Goal: Transaction & Acquisition: Purchase product/service

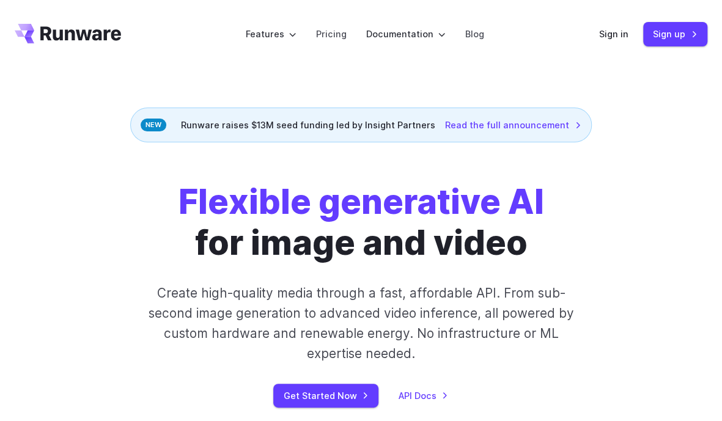
drag, startPoint x: 109, startPoint y: 117, endPoint x: 100, endPoint y: 61, distance: 57.6
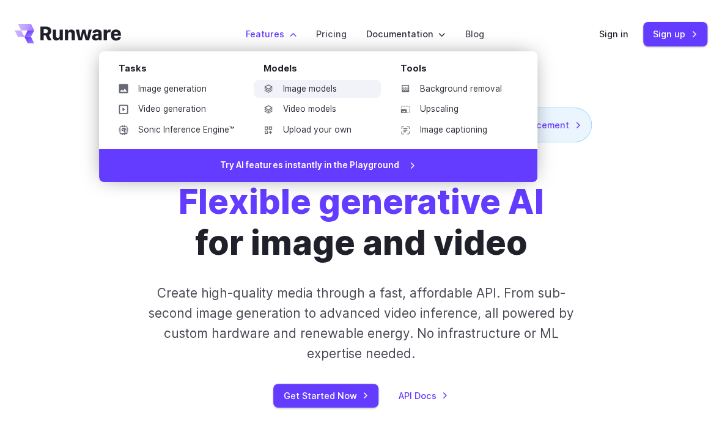
click at [293, 87] on link "Image models" at bounding box center [317, 89] width 127 height 18
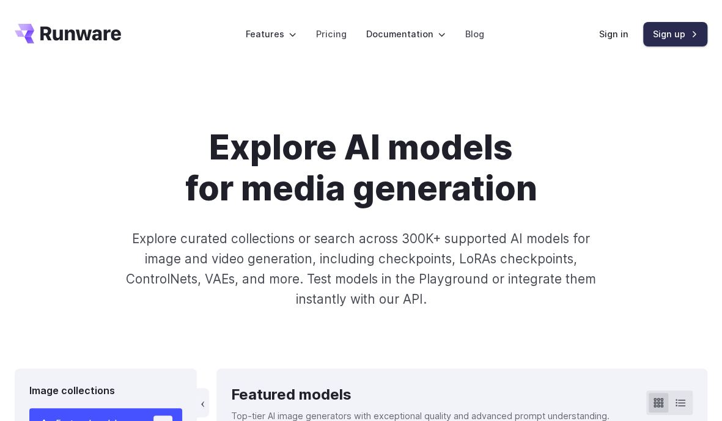
click at [668, 39] on link "Sign up" at bounding box center [675, 34] width 64 height 24
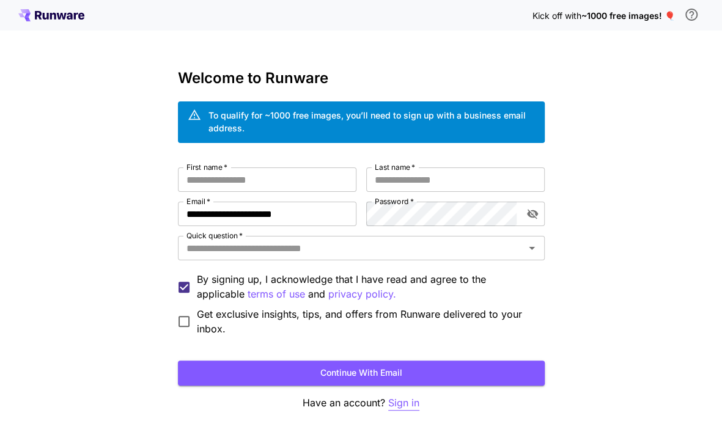
click at [402, 404] on p "Sign in" at bounding box center [403, 403] width 31 height 15
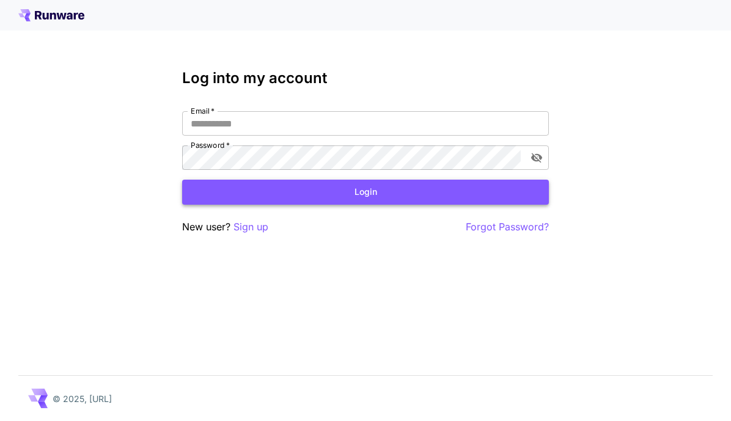
type input "**********"
click at [396, 191] on button "Login" at bounding box center [365, 192] width 367 height 25
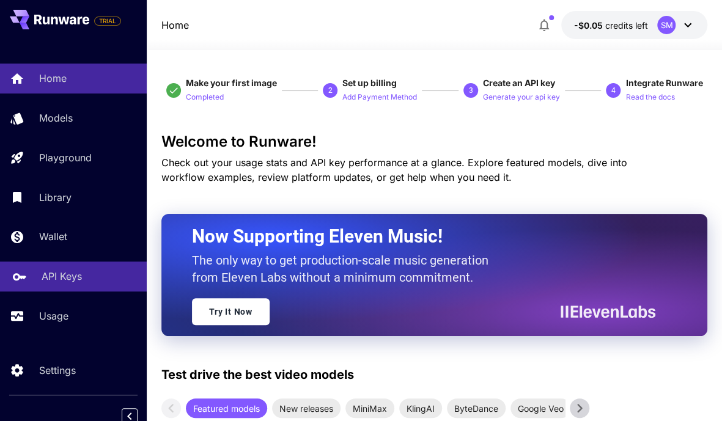
click at [59, 274] on p "API Keys" at bounding box center [62, 276] width 40 height 15
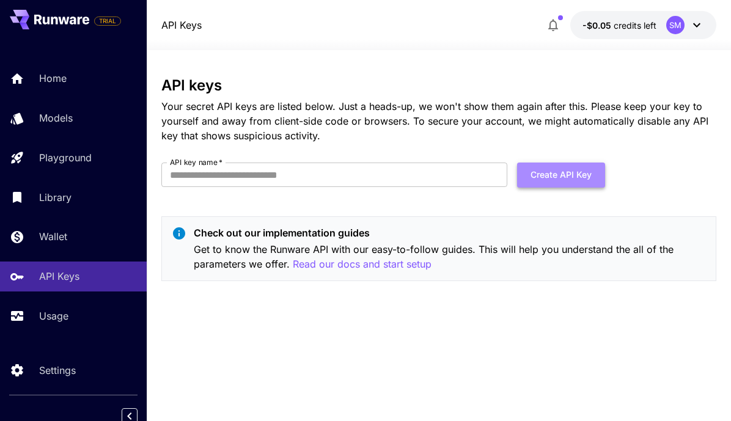
click at [560, 174] on button "Create API Key" at bounding box center [561, 175] width 88 height 25
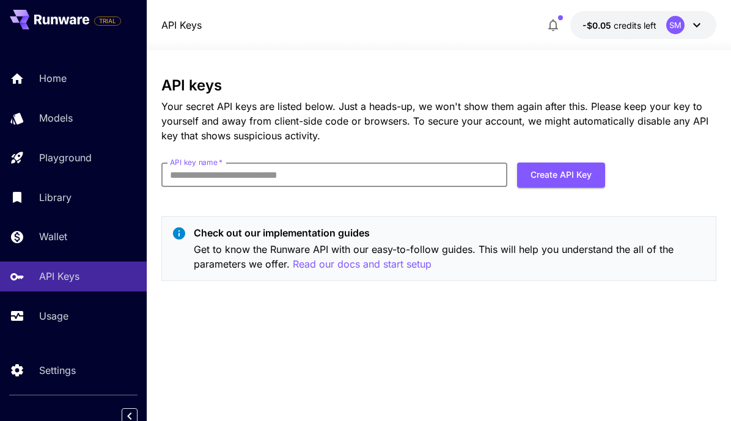
click at [336, 202] on div "API keys Your secret API keys are listed below. Just a heads-up, we won't show …" at bounding box center [438, 184] width 555 height 214
click at [204, 175] on input "API key name   *" at bounding box center [334, 175] width 347 height 24
type input "*********"
click at [571, 172] on button "Create API Key" at bounding box center [561, 175] width 88 height 25
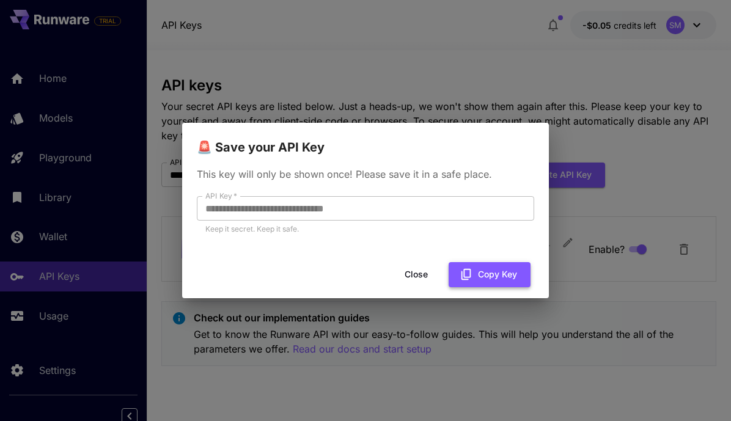
click at [481, 276] on button "Copy Key" at bounding box center [490, 274] width 82 height 25
click at [416, 273] on button "Close" at bounding box center [416, 274] width 55 height 25
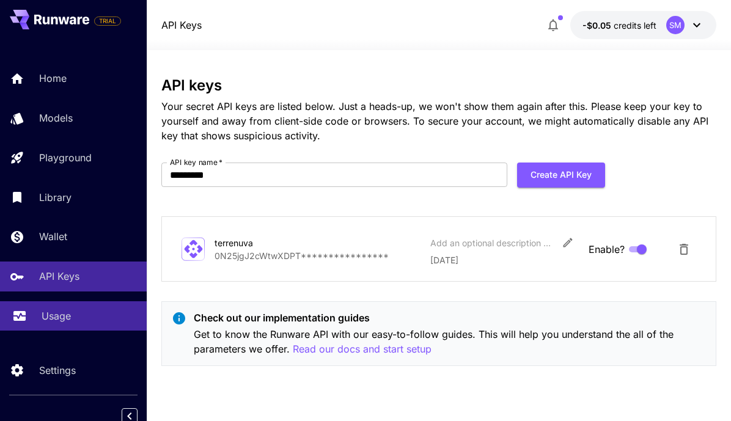
click at [50, 317] on p "Usage" at bounding box center [56, 316] width 29 height 15
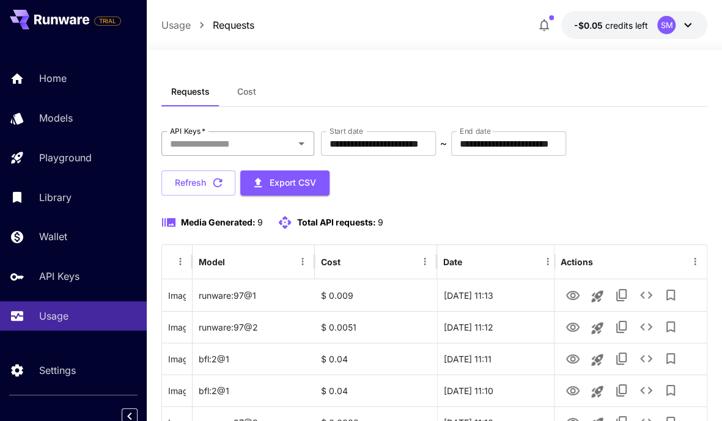
click at [308, 144] on icon "Open" at bounding box center [301, 143] width 15 height 15
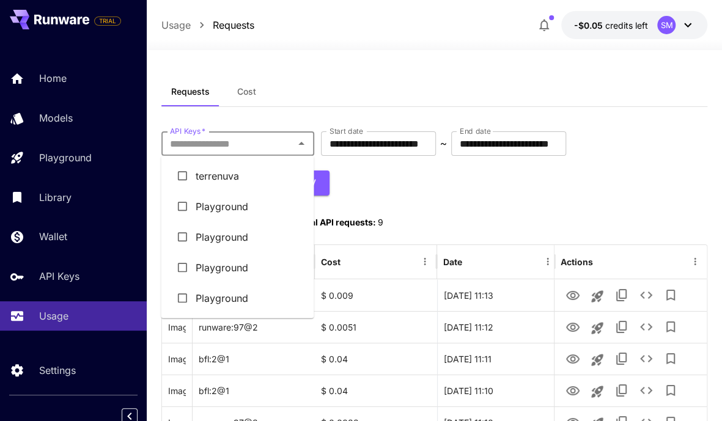
drag, startPoint x: 225, startPoint y: 179, endPoint x: 238, endPoint y: 178, distance: 13.5
click at [226, 179] on li "terrenuva" at bounding box center [237, 176] width 153 height 31
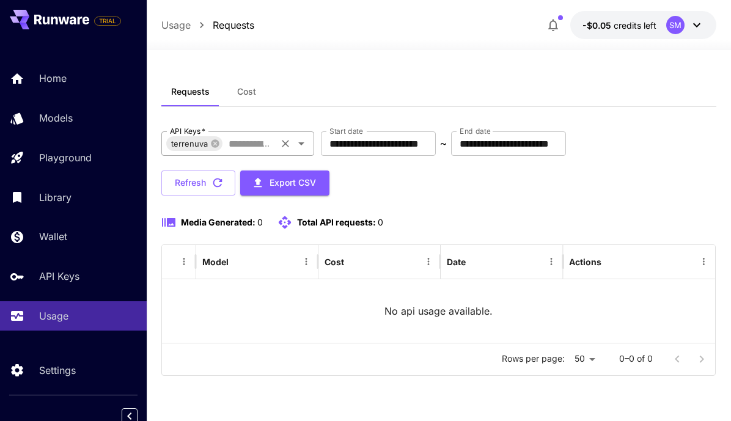
click at [301, 145] on icon "Open" at bounding box center [301, 143] width 15 height 15
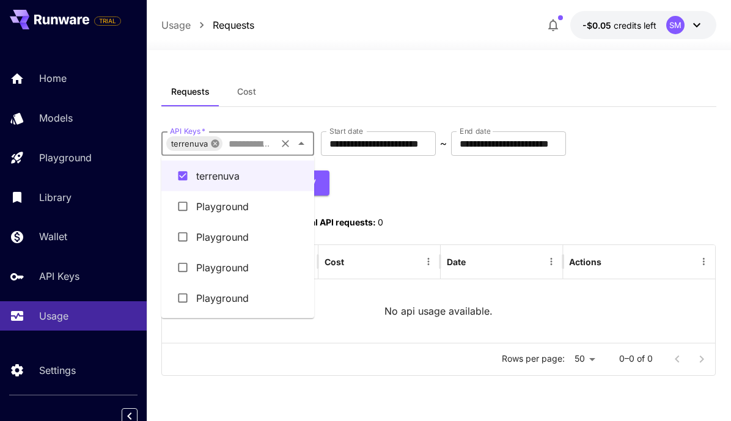
click at [212, 144] on icon at bounding box center [215, 143] width 8 height 8
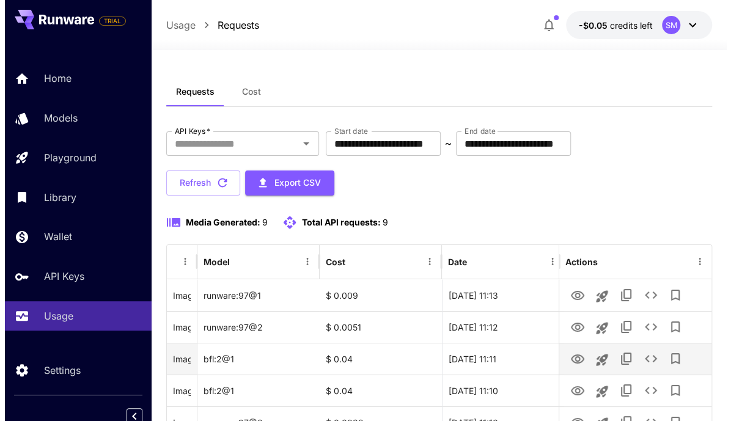
scroll to position [61, 0]
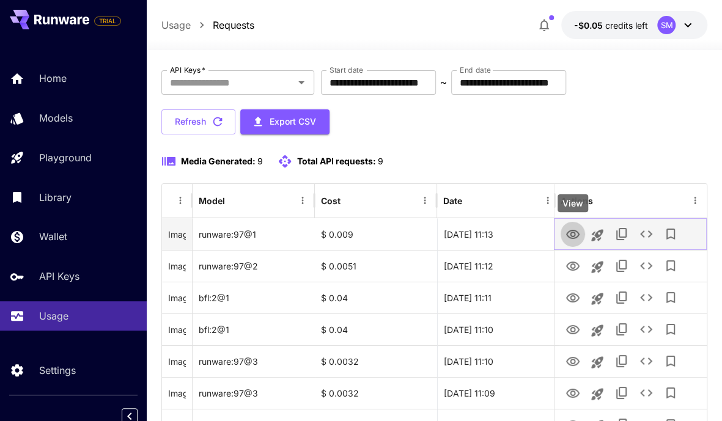
click at [573, 230] on icon "View" at bounding box center [572, 234] width 13 height 9
click at [641, 234] on icon "See details" at bounding box center [646, 233] width 12 height 7
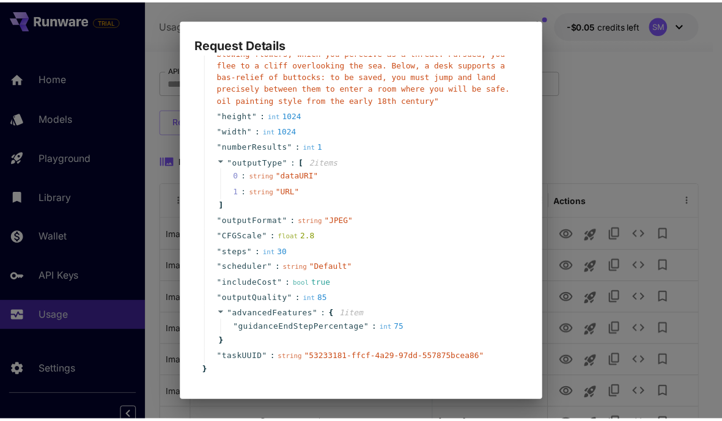
scroll to position [171, 0]
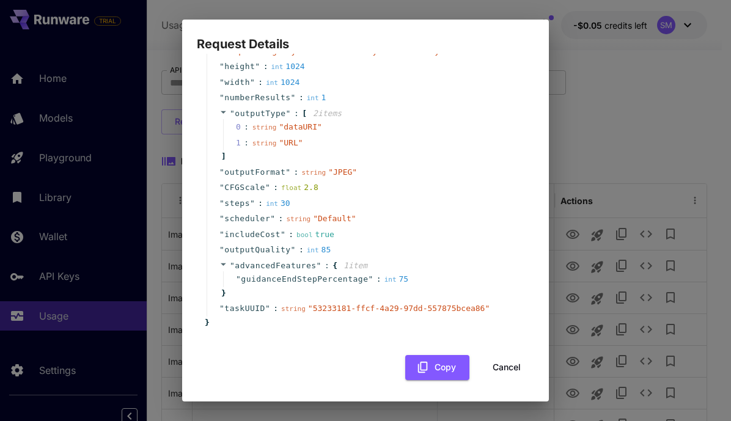
click at [501, 367] on button "Cancel" at bounding box center [506, 367] width 55 height 25
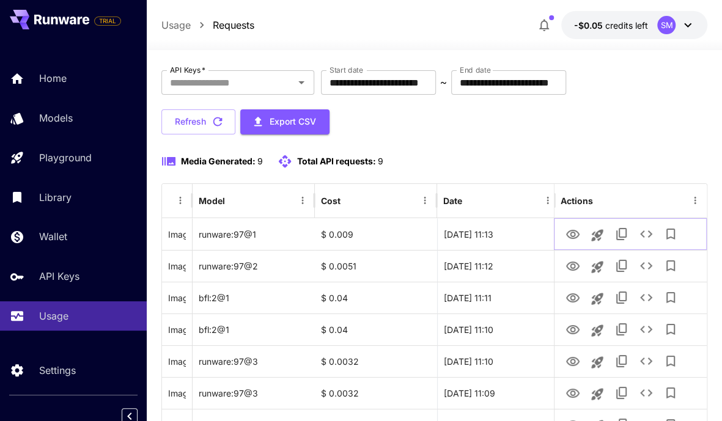
scroll to position [0, 0]
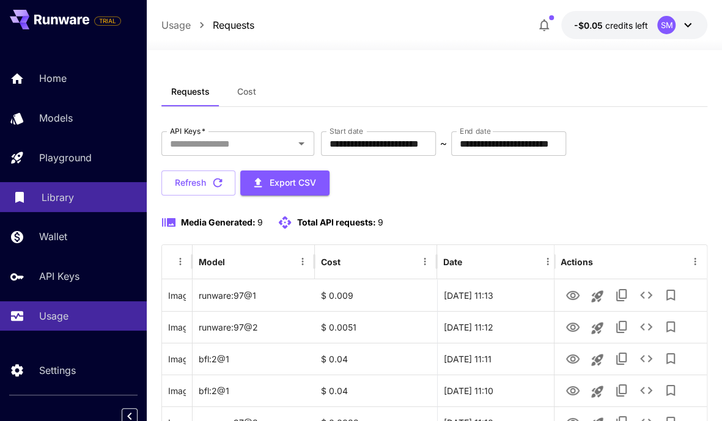
click at [56, 201] on p "Library" at bounding box center [58, 197] width 32 height 15
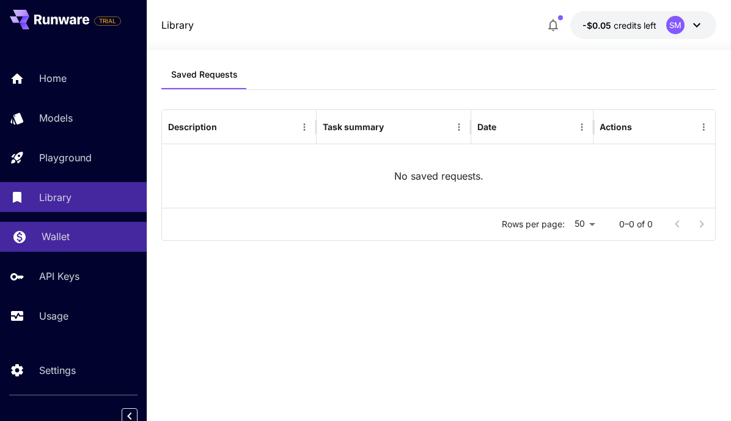
click at [75, 236] on div "Wallet" at bounding box center [89, 236] width 95 height 15
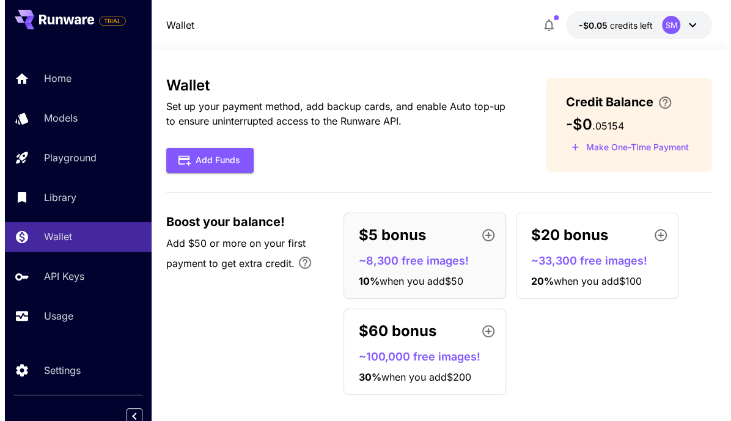
scroll to position [9, 0]
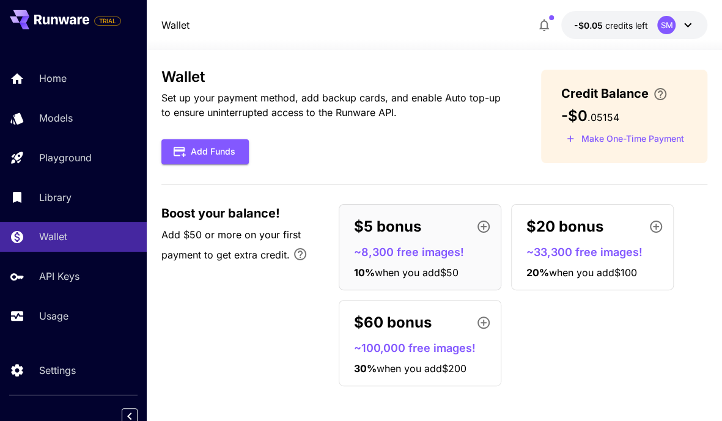
click at [469, 232] on div "$5 bonus" at bounding box center [425, 227] width 142 height 24
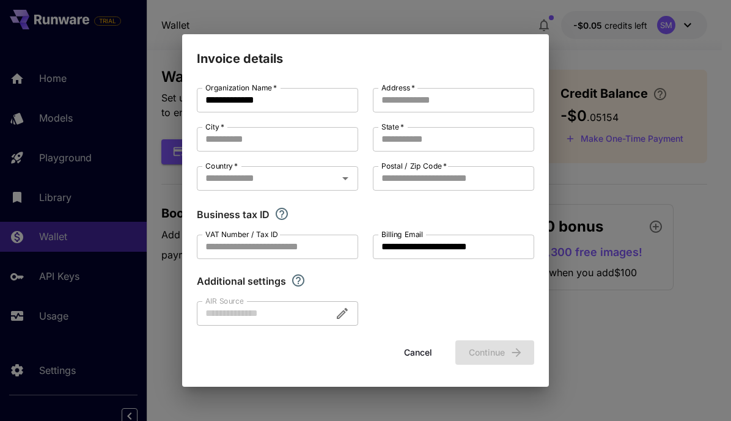
click at [279, 311] on div at bounding box center [277, 313] width 161 height 24
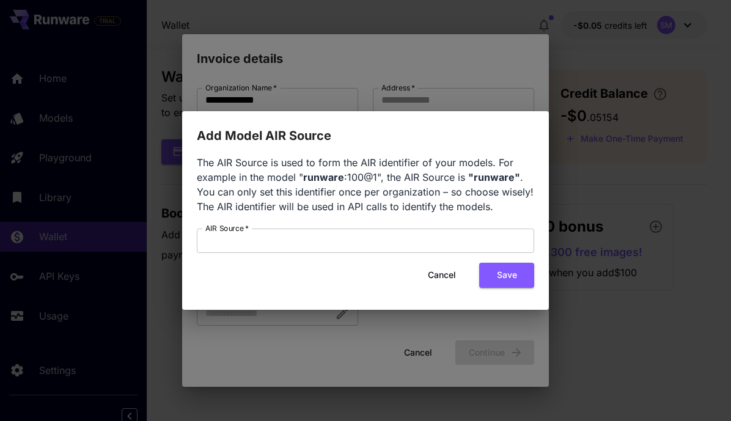
click at [442, 276] on button "Cancel" at bounding box center [441, 275] width 55 height 25
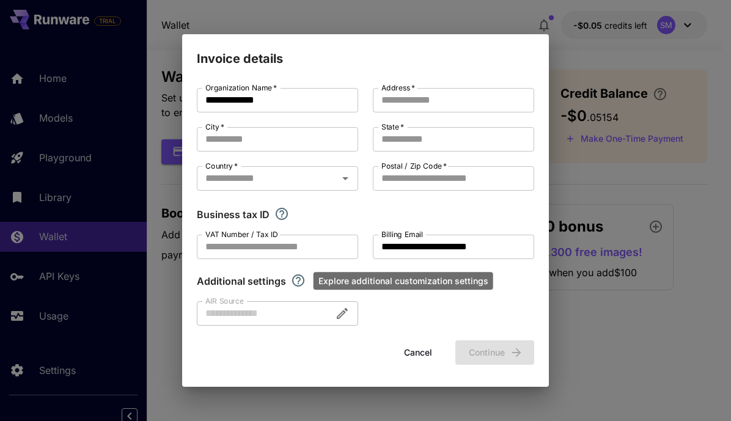
click at [298, 281] on icon "Explore additional customization settings" at bounding box center [298, 280] width 12 height 12
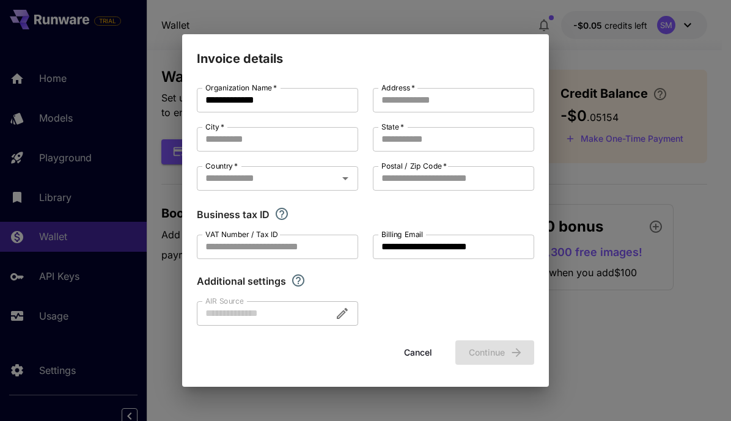
click at [246, 314] on div at bounding box center [277, 313] width 161 height 24
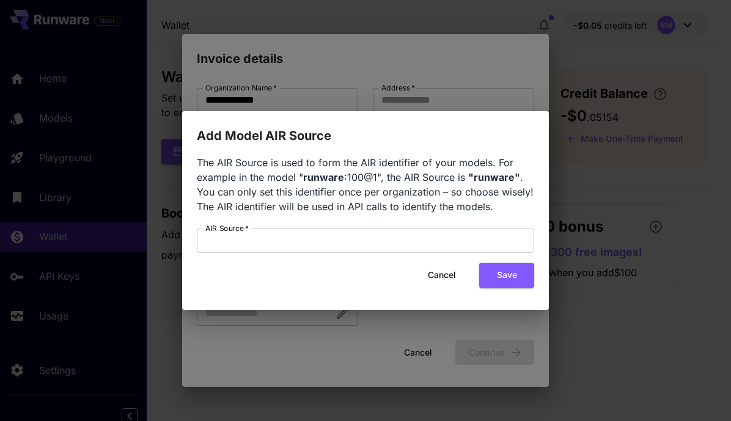
drag, startPoint x: 439, startPoint y: 274, endPoint x: 425, endPoint y: 278, distance: 13.9
click at [439, 275] on button "Cancel" at bounding box center [441, 275] width 55 height 25
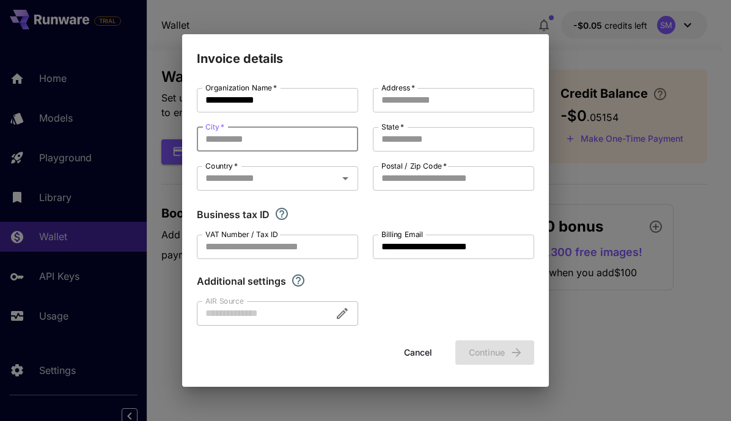
click at [273, 142] on input "City   *" at bounding box center [277, 139] width 161 height 24
type input "********"
click at [272, 177] on input "Country   *" at bounding box center [268, 178] width 134 height 17
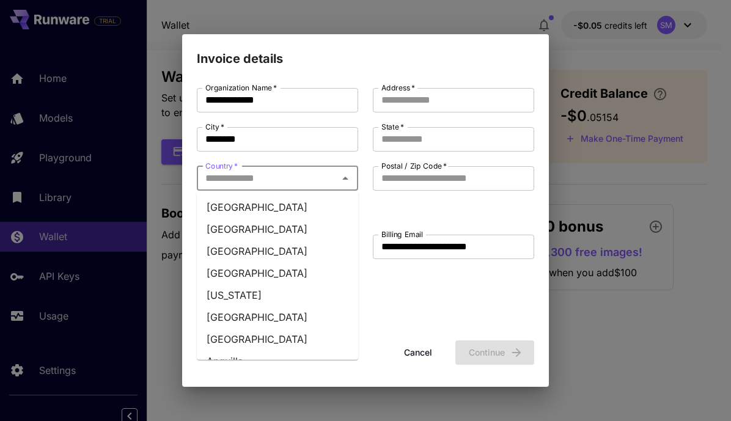
type input "******"
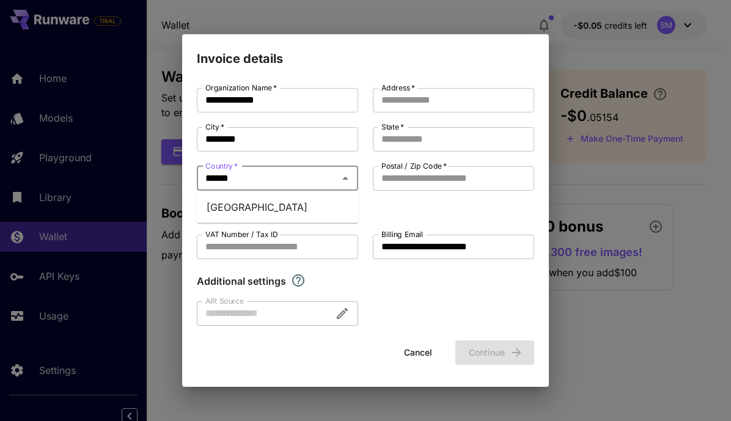
click at [298, 210] on li "France" at bounding box center [277, 207] width 161 height 22
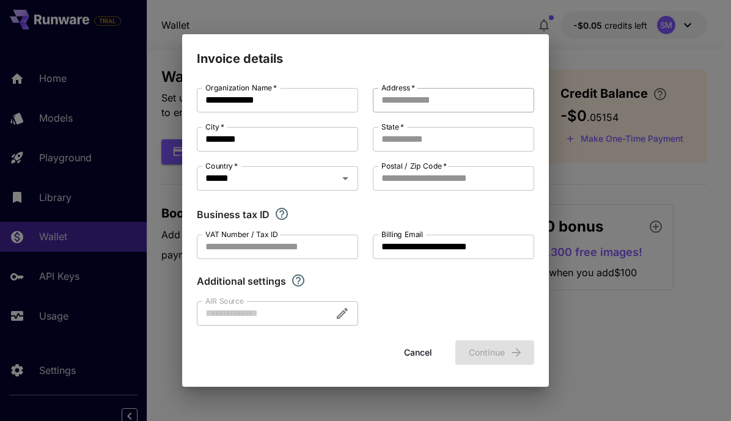
click at [421, 99] on input "Address   *" at bounding box center [453, 100] width 161 height 24
type input "**********"
click at [427, 141] on input "State   *" at bounding box center [453, 139] width 161 height 24
type input "**********"
click at [399, 180] on input "Postal / Zip Code   *" at bounding box center [453, 178] width 161 height 24
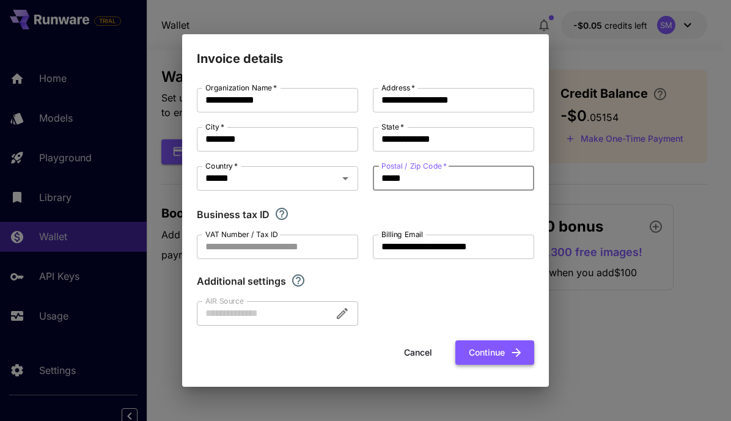
type input "*****"
click at [493, 349] on button "Continue" at bounding box center [494, 353] width 79 height 25
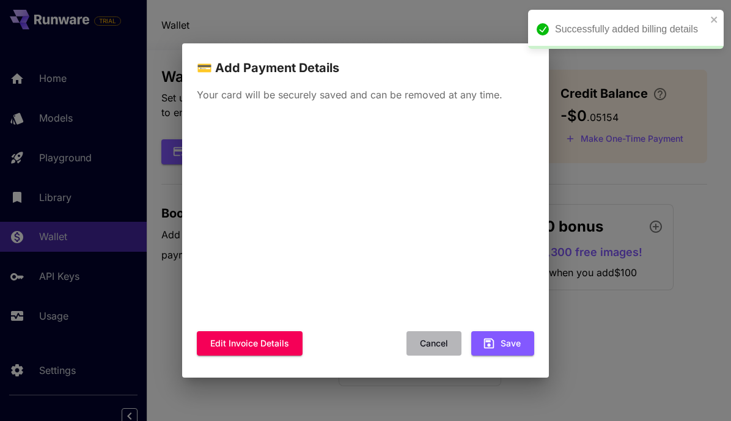
click at [432, 341] on button "Cancel" at bounding box center [434, 343] width 55 height 25
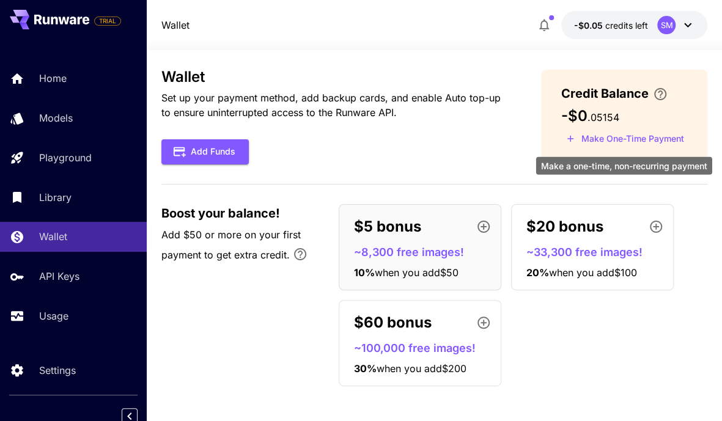
click at [620, 138] on button "Make One-Time Payment" at bounding box center [625, 139] width 128 height 19
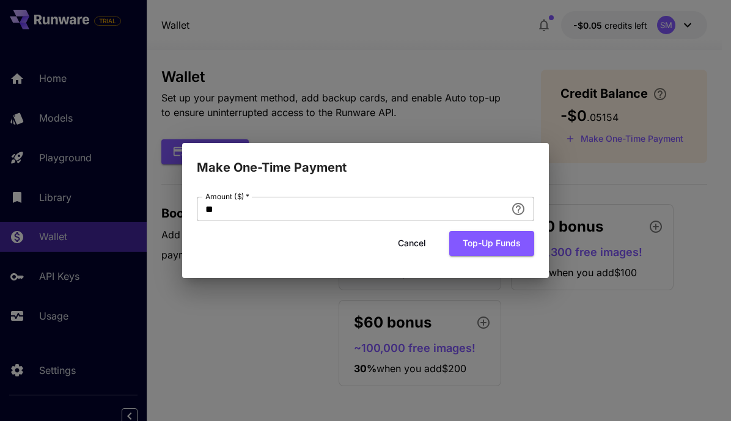
click at [408, 213] on input "**" at bounding box center [351, 209] width 309 height 24
click at [414, 243] on button "Cancel" at bounding box center [412, 243] width 55 height 25
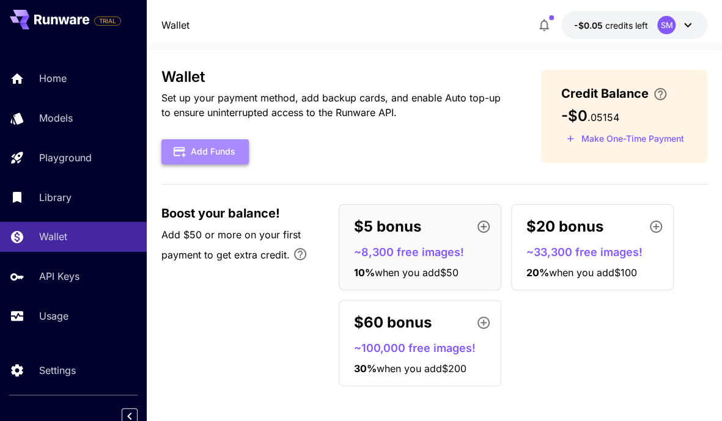
click at [219, 145] on button "Add Funds" at bounding box center [204, 151] width 87 height 25
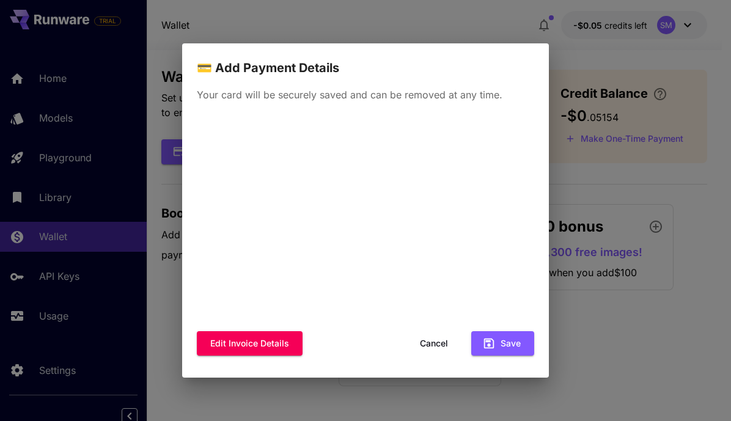
click at [433, 344] on button "Cancel" at bounding box center [434, 343] width 55 height 25
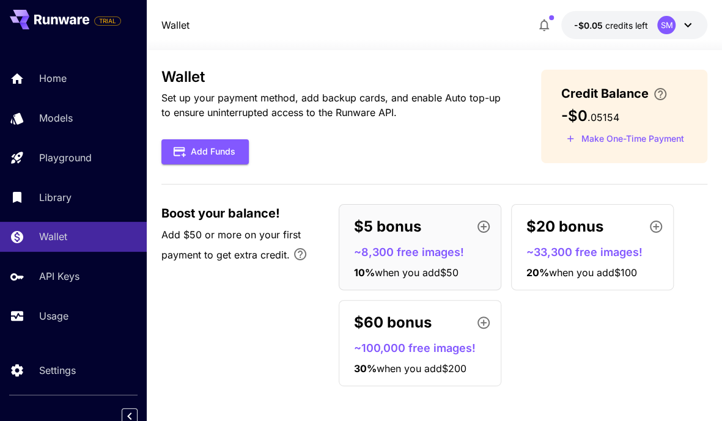
click at [454, 240] on div "$5 bonus ~8,300 free images! 10 % when you add $50" at bounding box center [420, 247] width 163 height 86
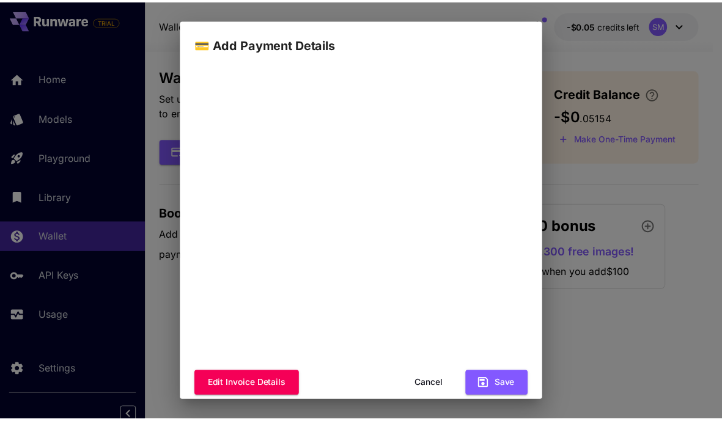
scroll to position [139, 0]
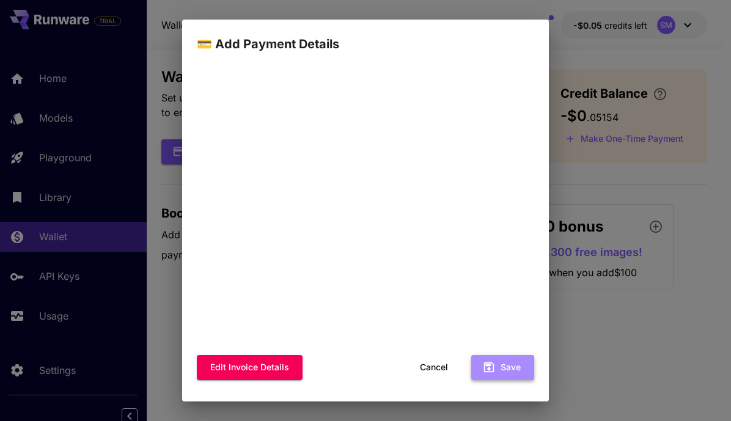
click at [493, 370] on button "Save" at bounding box center [502, 367] width 63 height 25
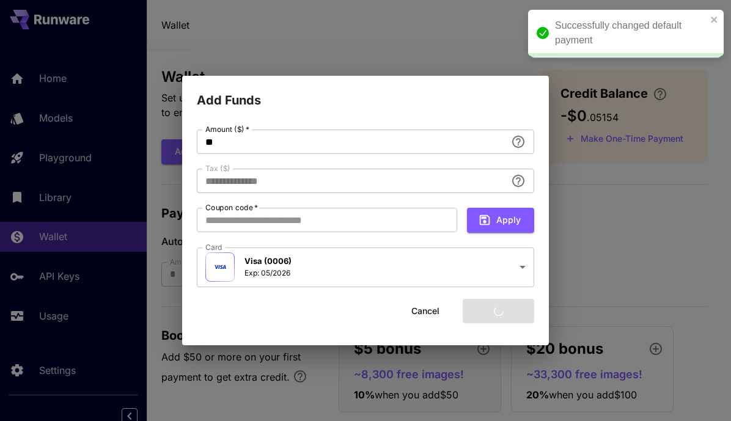
type input "****"
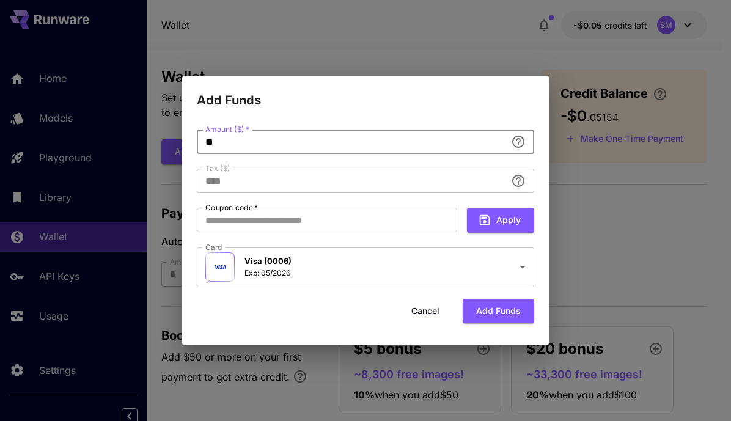
drag, startPoint x: 234, startPoint y: 138, endPoint x: 183, endPoint y: 140, distance: 50.2
click at [183, 140] on div "**********" at bounding box center [365, 227] width 367 height 235
type input "**"
type input "*****"
type input "**"
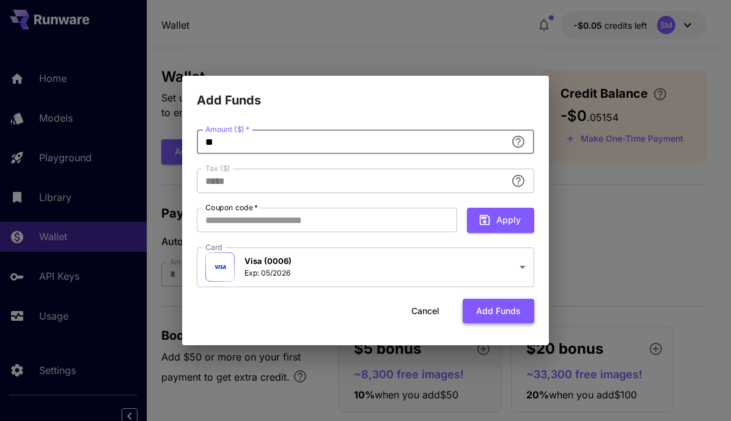
click at [496, 311] on button "Add funds" at bounding box center [499, 311] width 72 height 25
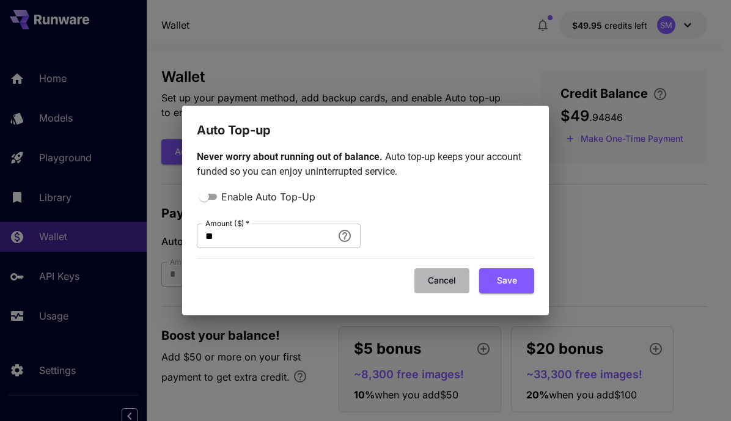
click at [443, 282] on button "Cancel" at bounding box center [441, 280] width 55 height 25
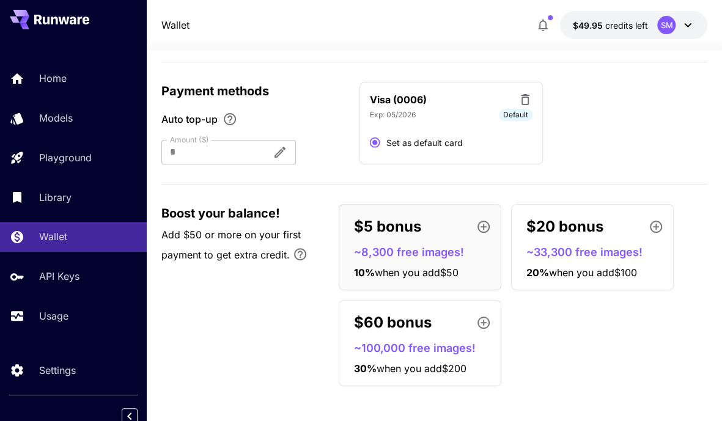
scroll to position [0, 0]
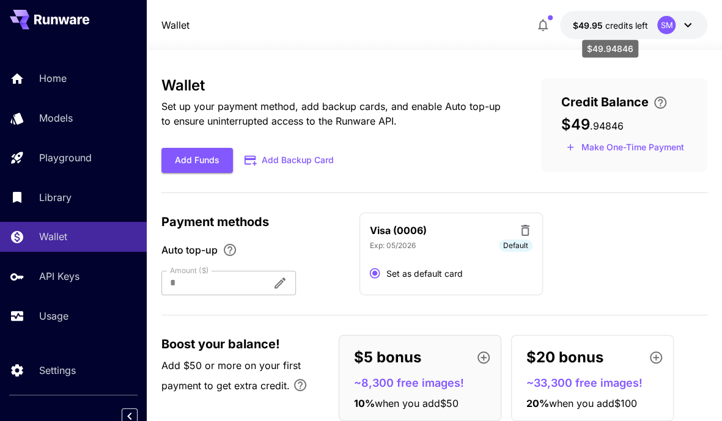
click at [641, 23] on span "credits left" at bounding box center [626, 25] width 43 height 10
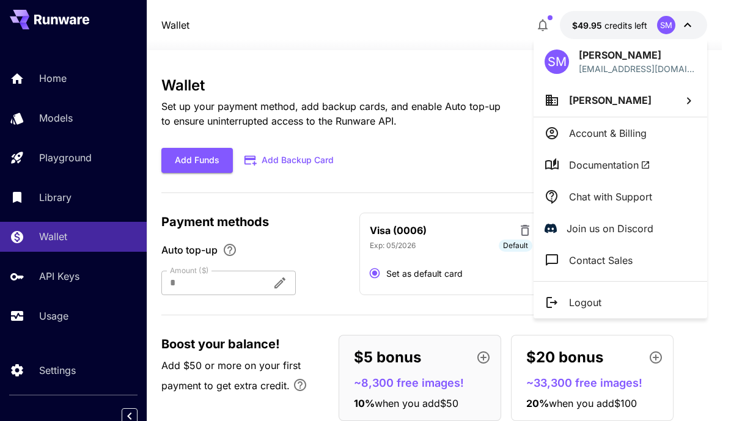
click at [480, 61] on div at bounding box center [365, 210] width 731 height 421
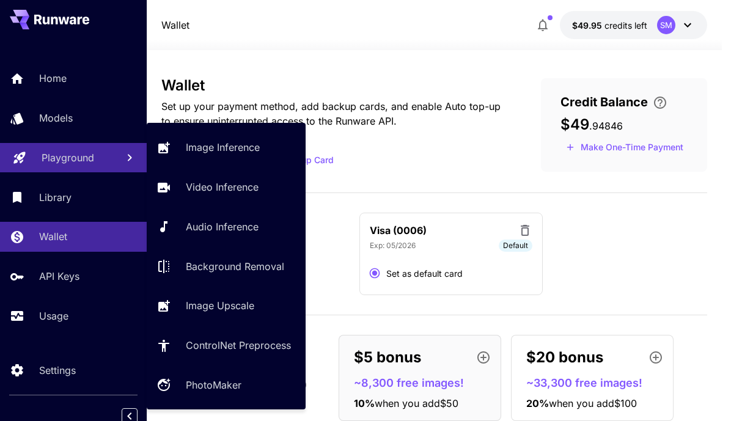
click at [62, 159] on p "Playground" at bounding box center [68, 157] width 53 height 15
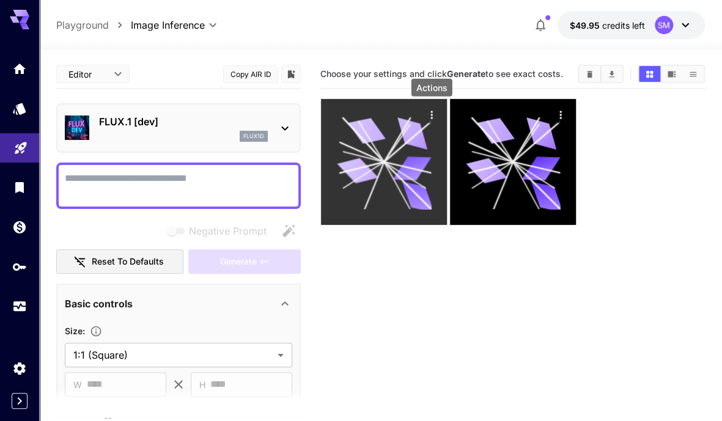
click at [433, 114] on icon "Actions" at bounding box center [431, 115] width 12 height 12
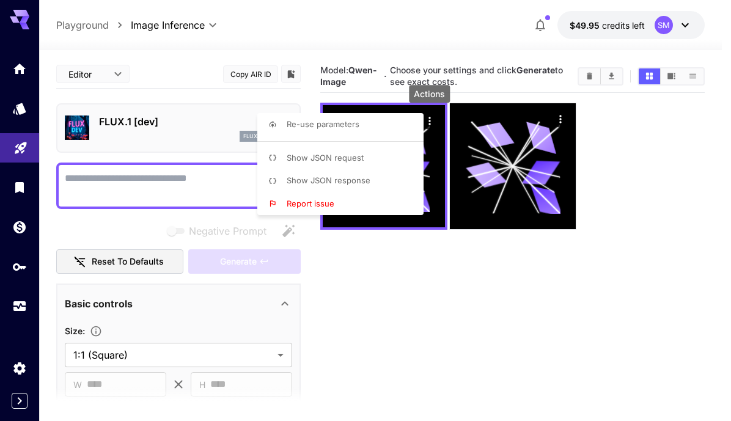
click at [424, 296] on div at bounding box center [365, 210] width 731 height 421
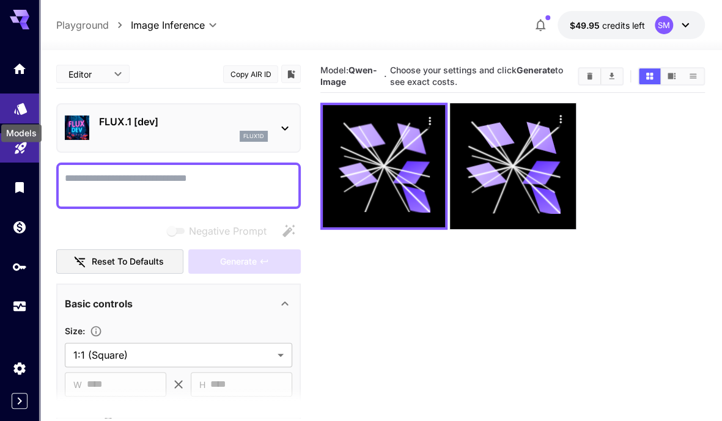
click at [20, 111] on icon "Models" at bounding box center [20, 104] width 15 height 15
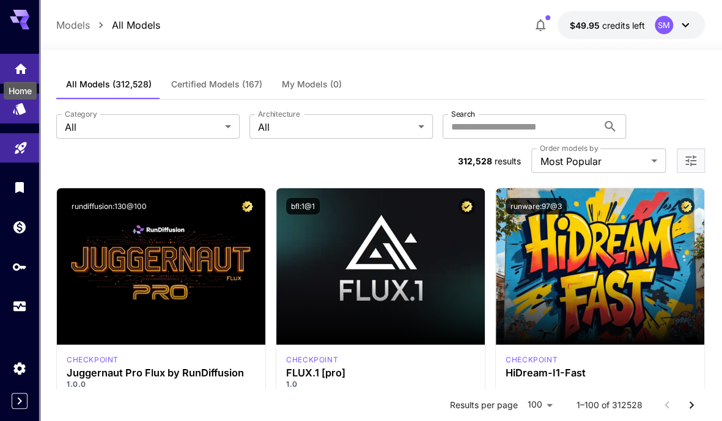
click at [23, 73] on div "Home" at bounding box center [19, 87] width 35 height 28
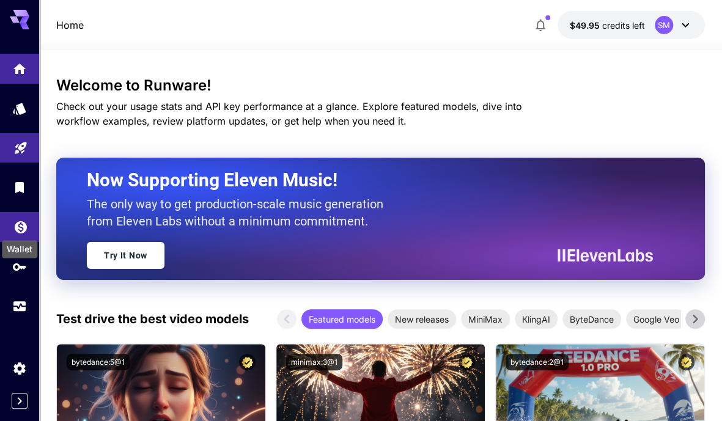
click at [18, 223] on icon "Wallet" at bounding box center [21, 224] width 12 height 12
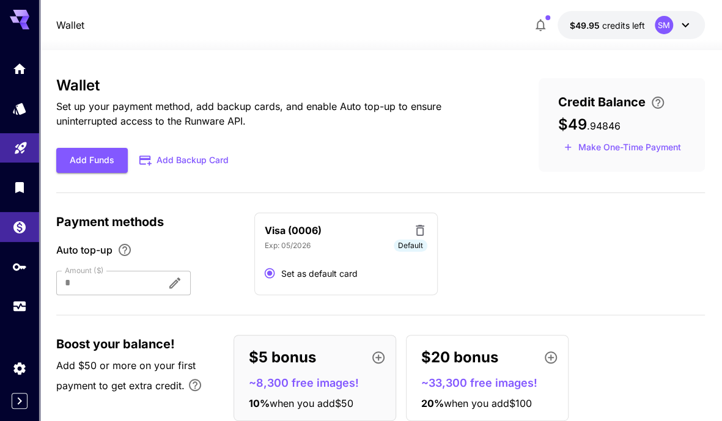
scroll to position [131, 0]
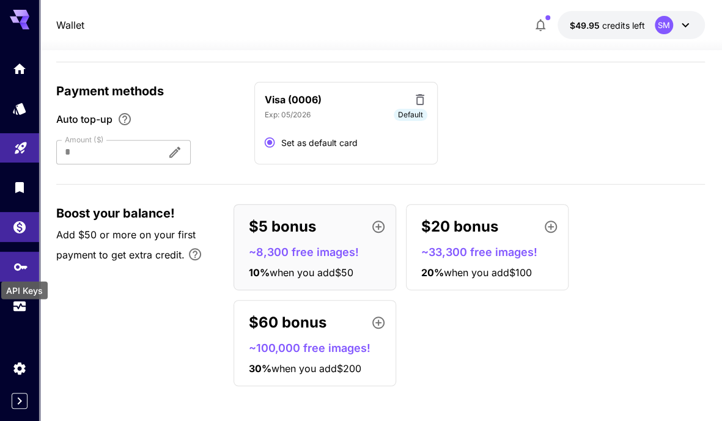
click at [17, 268] on icon "API Keys" at bounding box center [20, 263] width 15 height 15
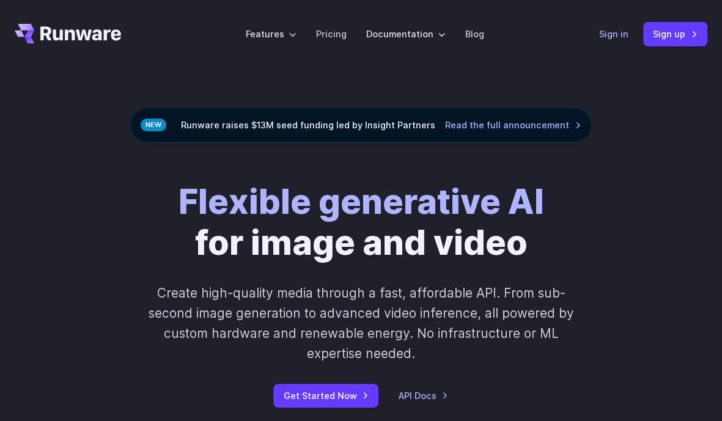
drag, startPoint x: 621, startPoint y: 30, endPoint x: 614, endPoint y: 34, distance: 7.7
click at [620, 30] on link "Sign in" at bounding box center [613, 34] width 29 height 14
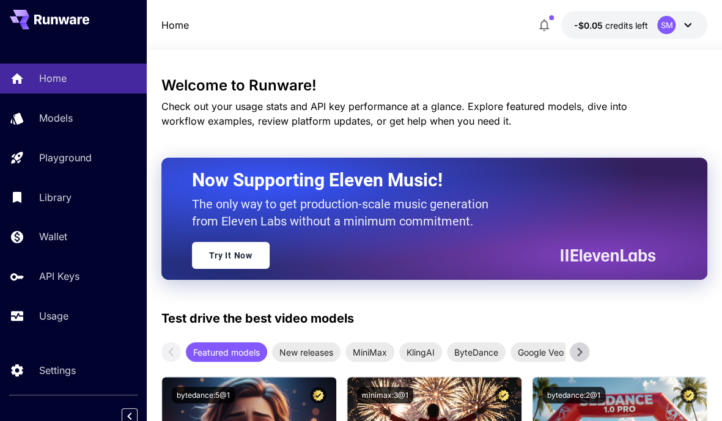
click at [686, 26] on icon at bounding box center [687, 25] width 15 height 15
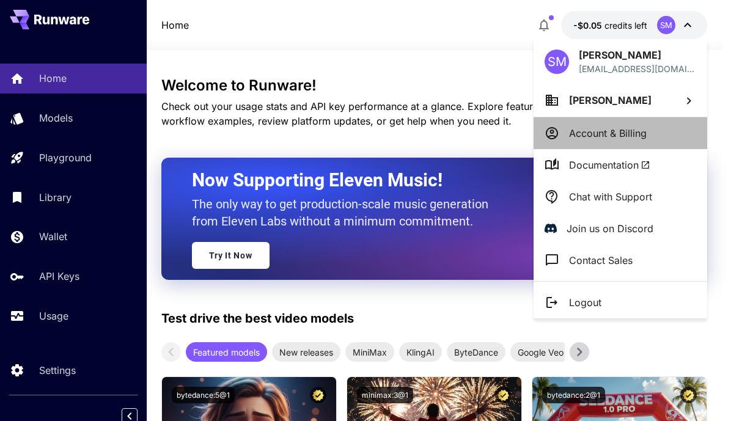
click at [611, 132] on p "Account & Billing" at bounding box center [608, 133] width 78 height 15
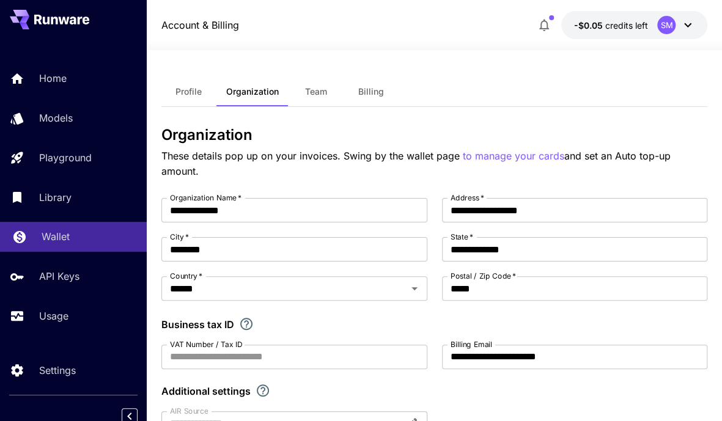
click at [34, 237] on link "Wallet" at bounding box center [73, 237] width 147 height 30
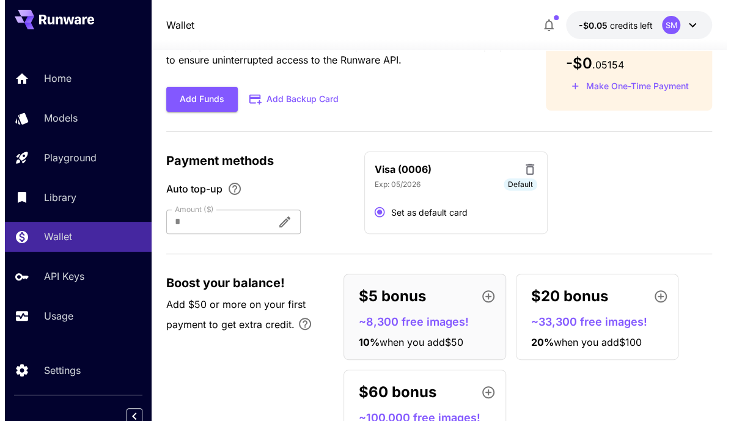
scroll to position [122, 0]
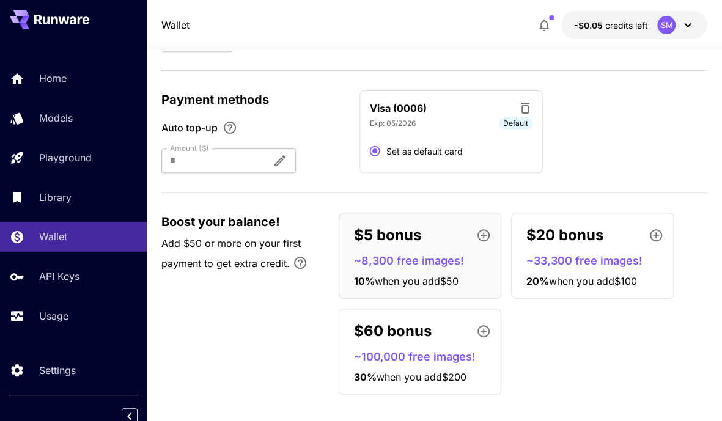
click at [426, 239] on div "$5 bonus" at bounding box center [425, 235] width 142 height 24
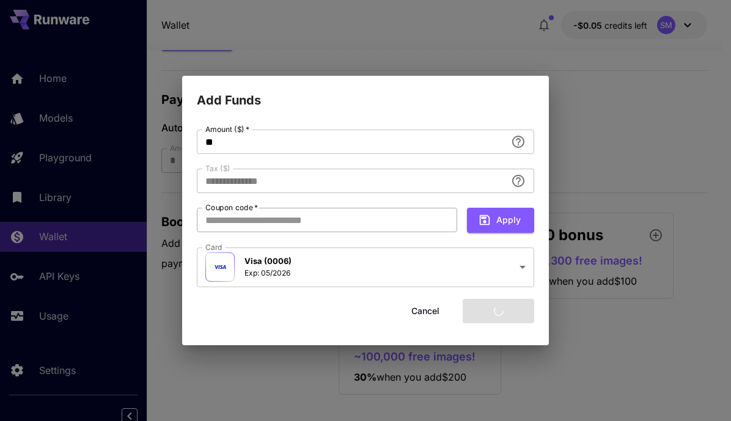
type input "*****"
click at [588, 140] on div "**********" at bounding box center [365, 210] width 731 height 421
click at [421, 311] on button "Cancel" at bounding box center [425, 311] width 55 height 25
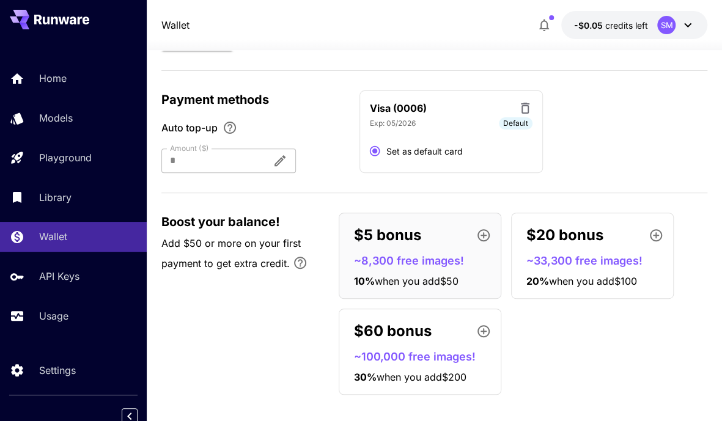
click at [484, 234] on icon "button" at bounding box center [483, 235] width 12 height 12
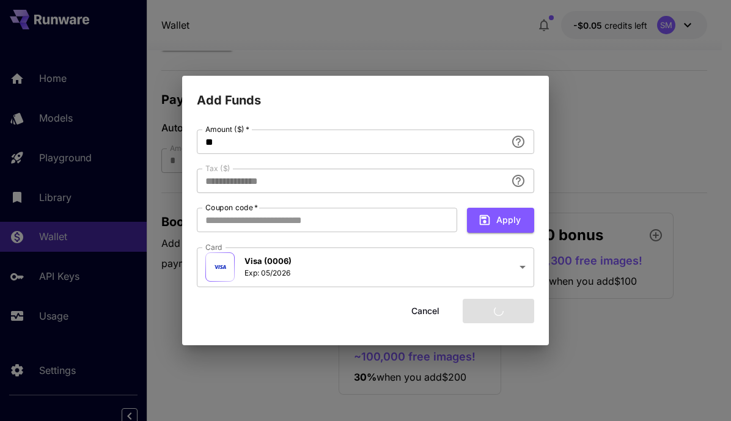
type input "*****"
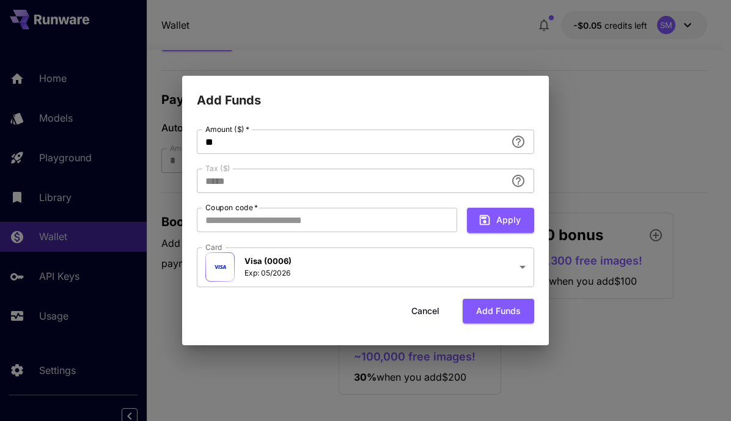
click at [564, 138] on div "**********" at bounding box center [365, 210] width 731 height 421
